Goal: Task Accomplishment & Management: Manage account settings

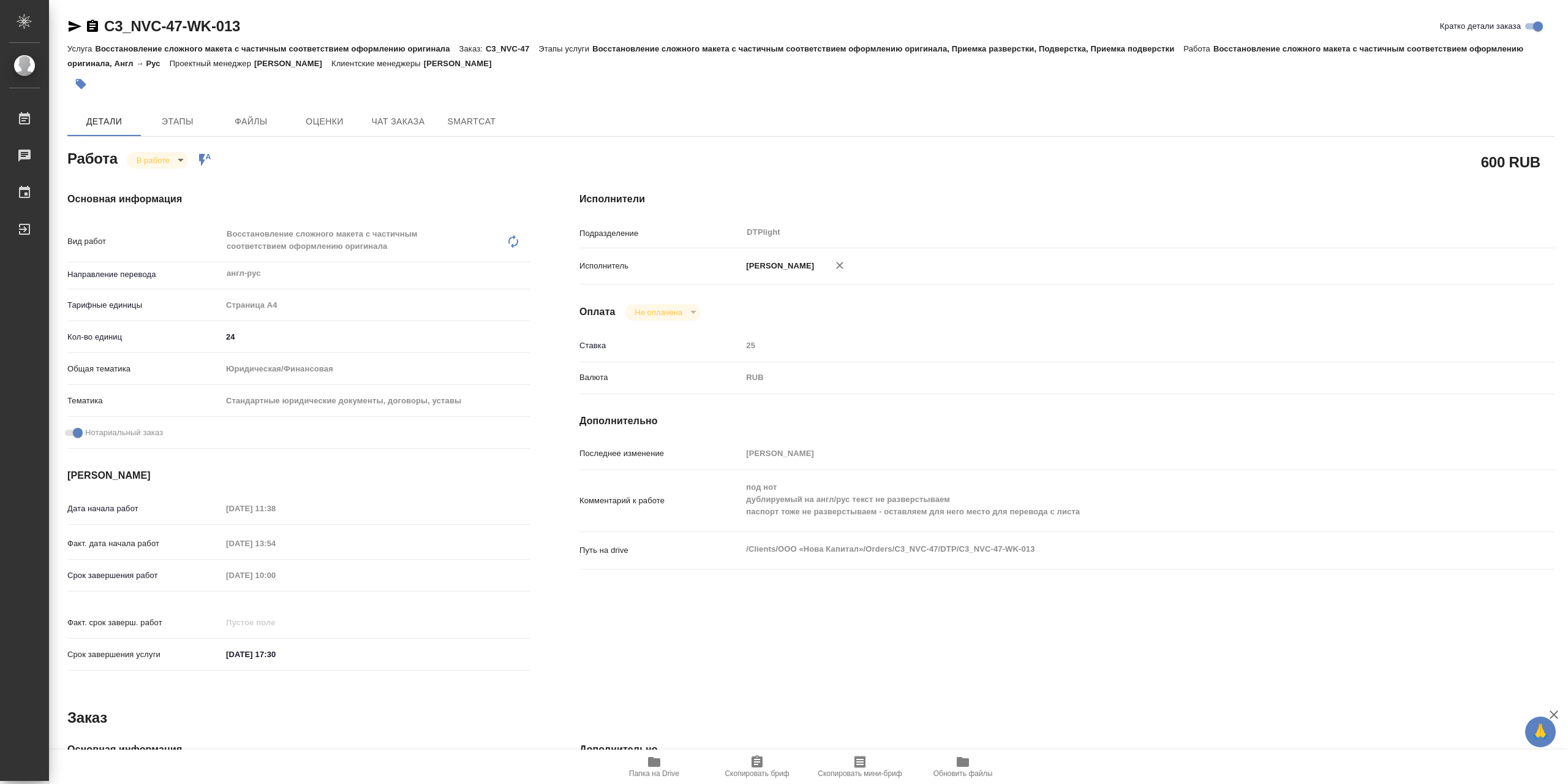
click at [667, 759] on span "Папка на Drive" at bounding box center [654, 765] width 88 height 23
click at [180, 166] on body "🙏 .cls-1 fill:#fff; AWATERA Сархатов [PERSON_NAME] Работы 0 Чаты График Выйти C…" at bounding box center [784, 392] width 1568 height 784
click at [184, 181] on li "Выполнен" at bounding box center [167, 184] width 81 height 20
type textarea "x"
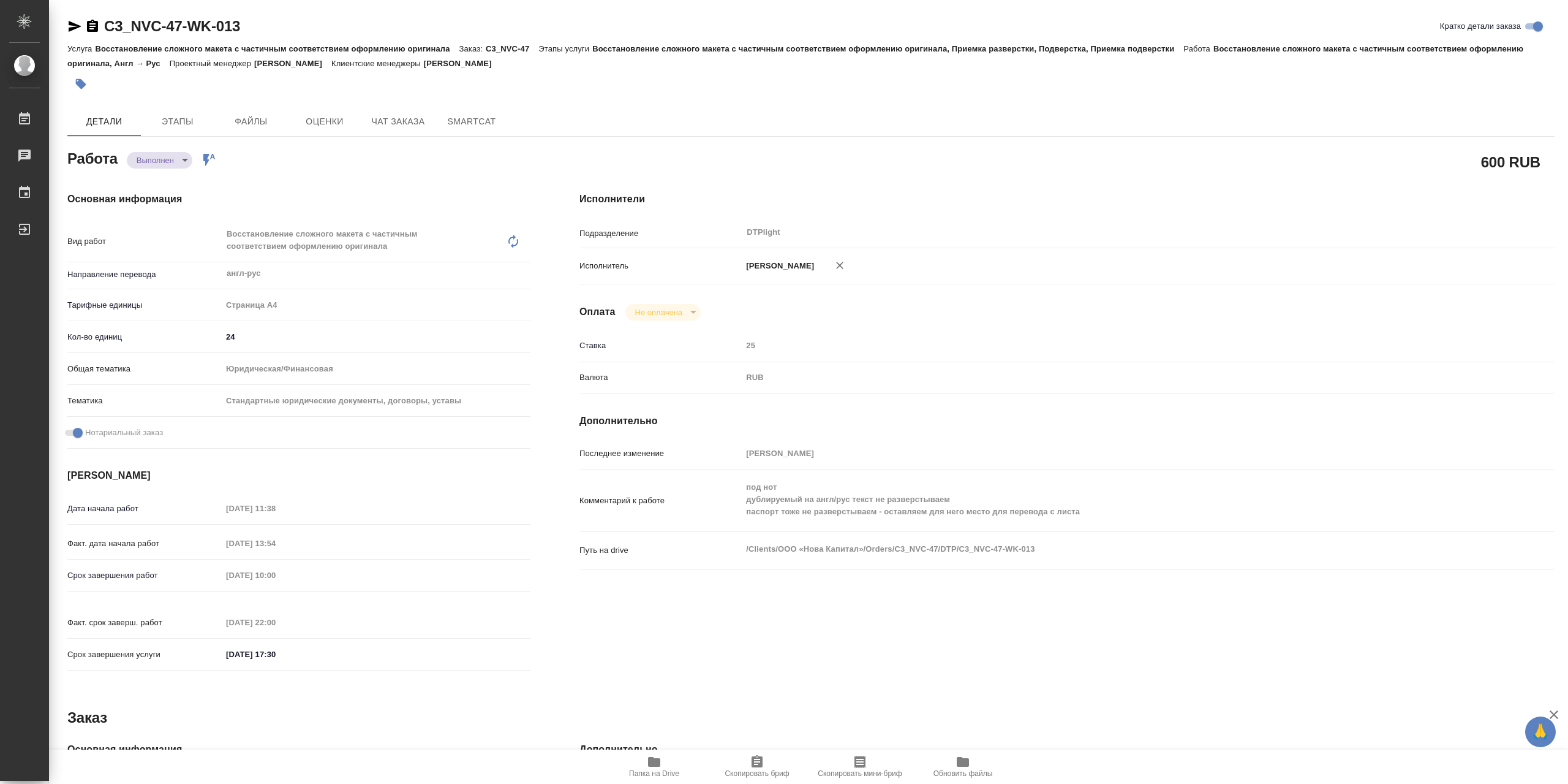
type textarea "x"
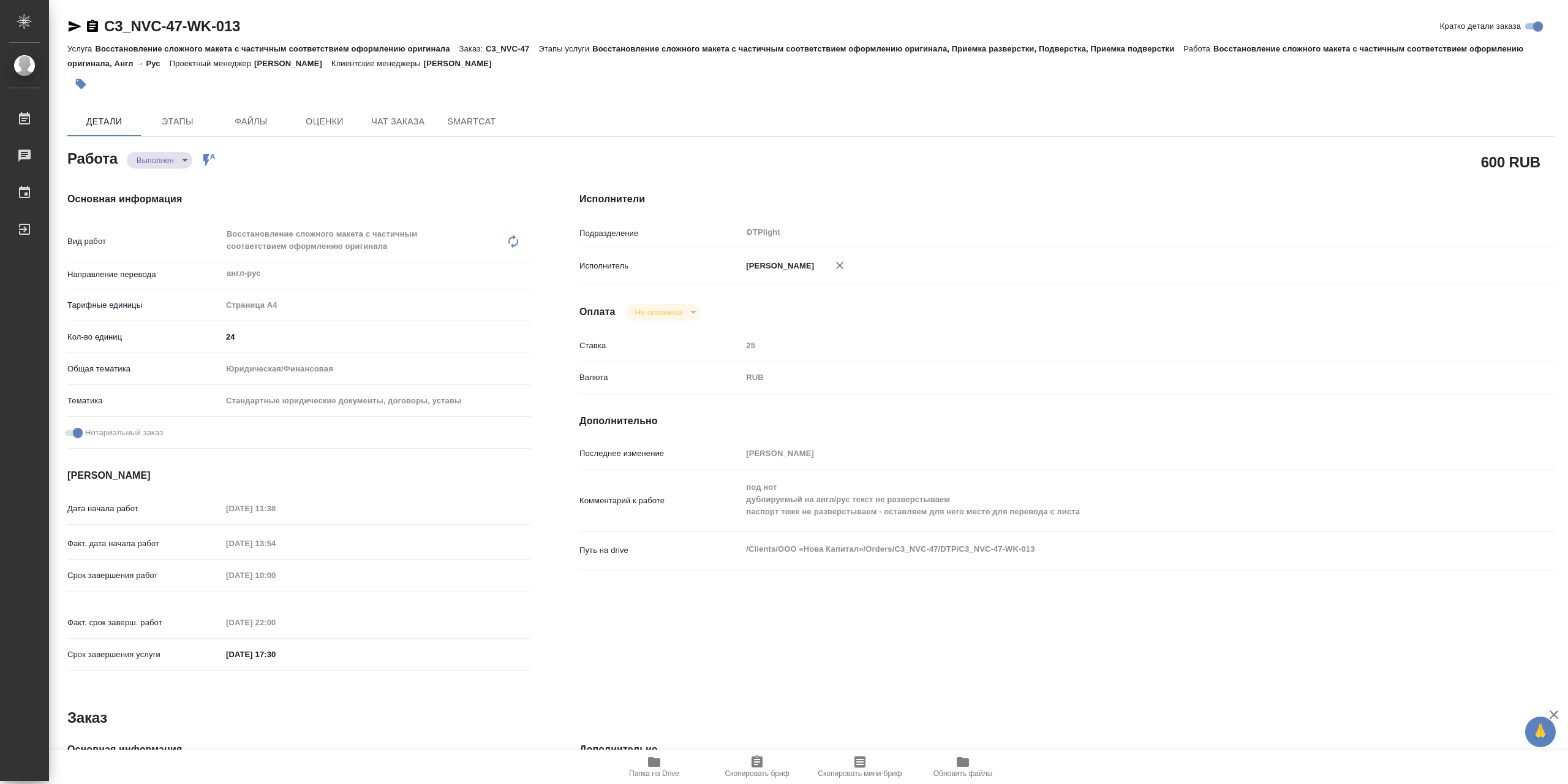
type textarea "x"
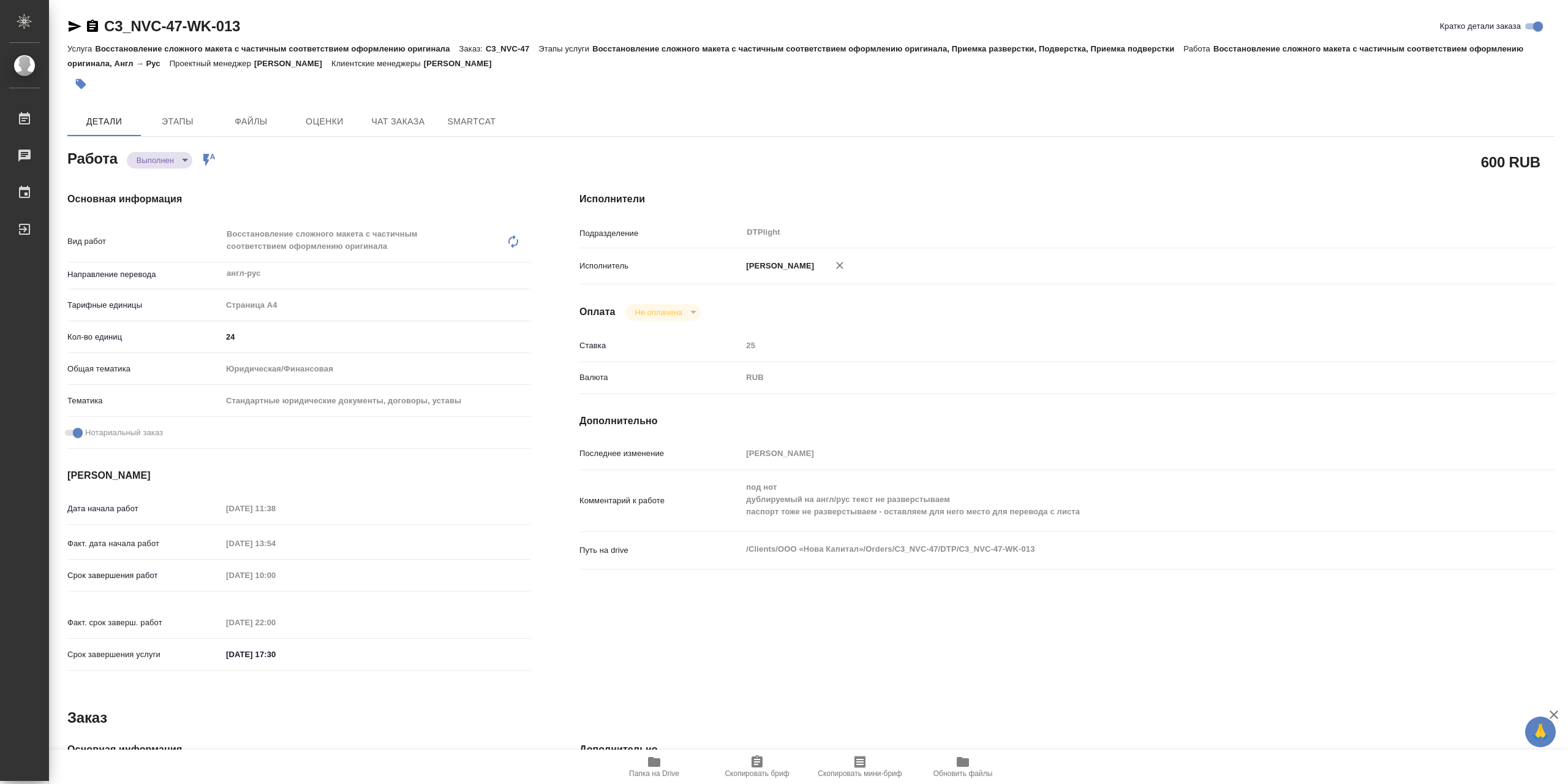
type textarea "x"
